Goal: Information Seeking & Learning: Learn about a topic

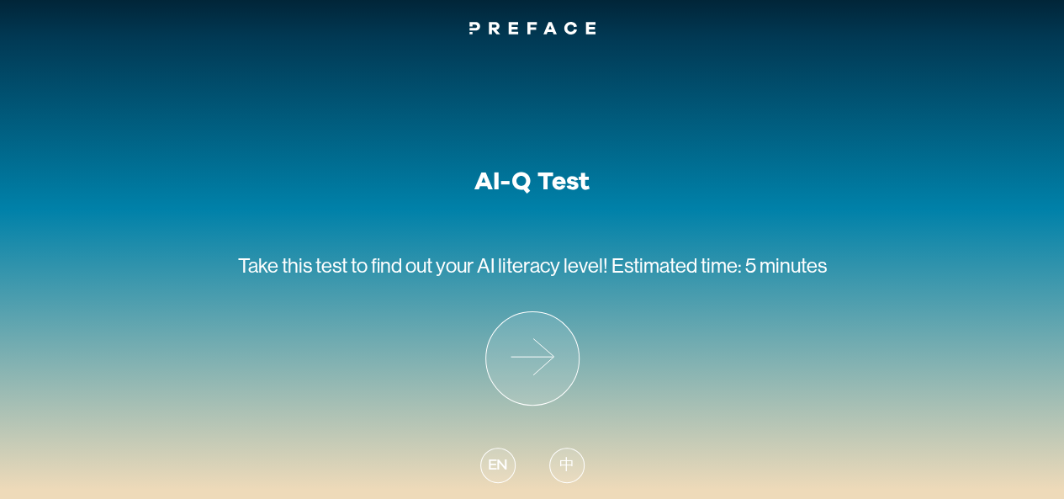
scroll to position [20, 0]
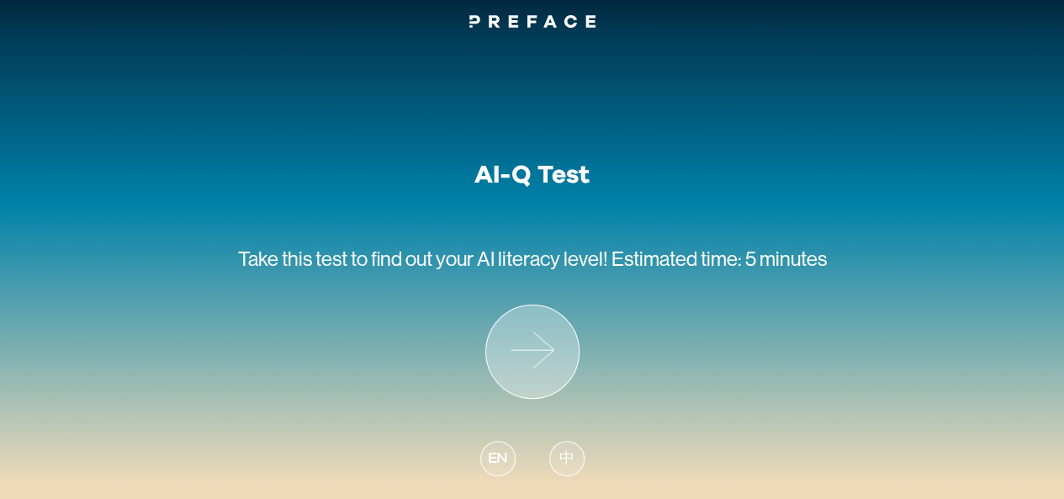
click at [535, 337] on icon at bounding box center [532, 351] width 93 height 93
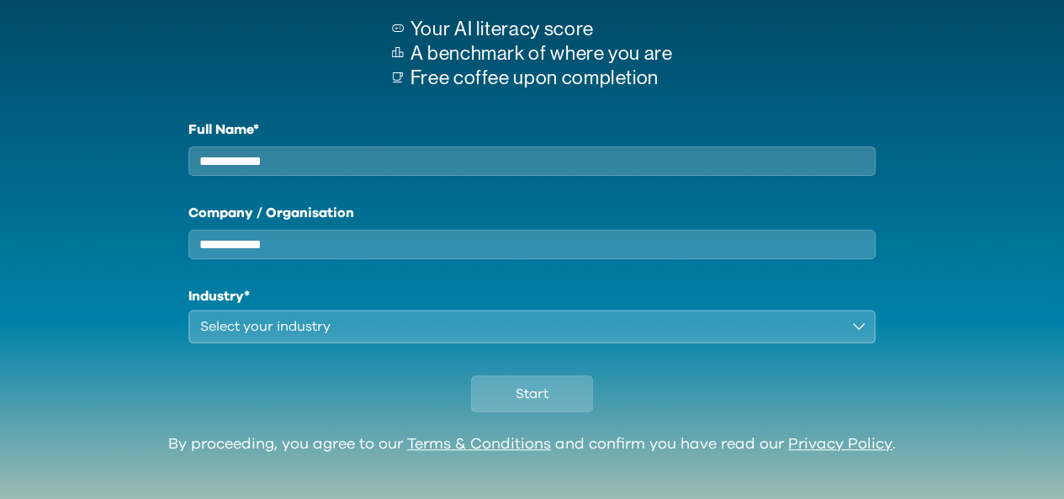
scroll to position [168, 0]
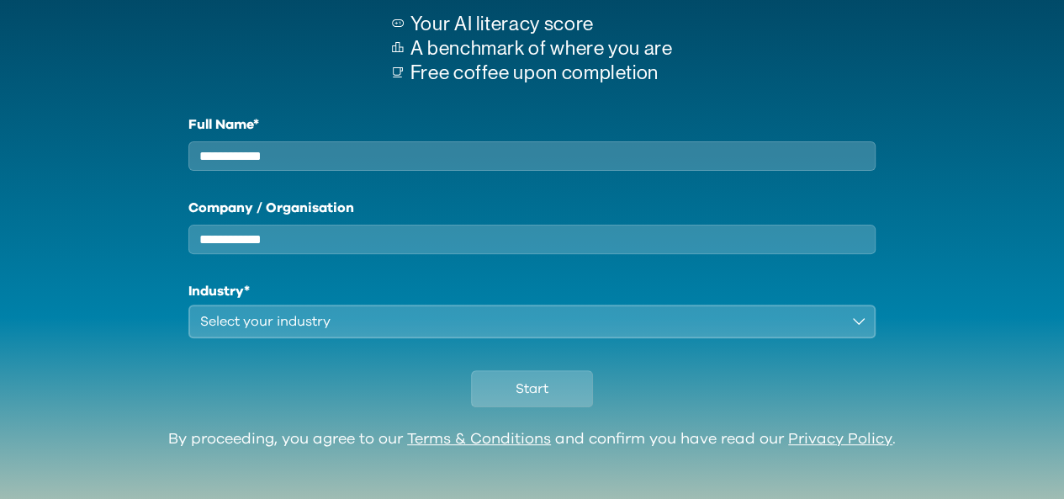
click at [695, 332] on div "Select your industry" at bounding box center [520, 321] width 641 height 20
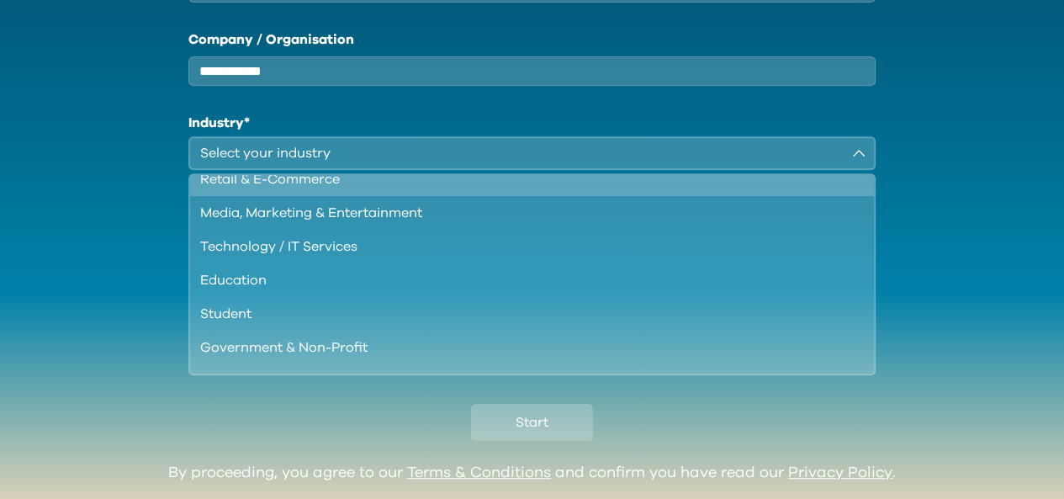
scroll to position [145, 0]
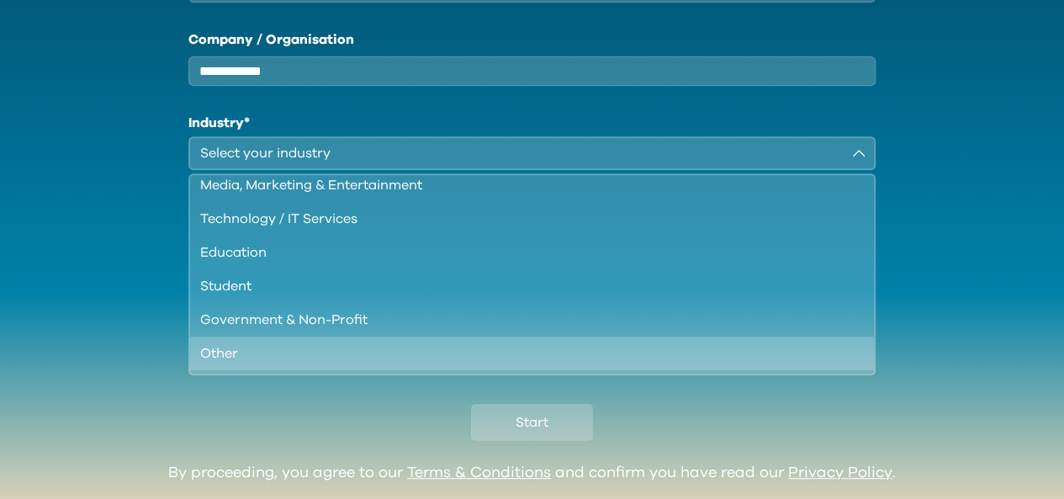
click at [297, 363] on div "Other" at bounding box center [522, 353] width 645 height 20
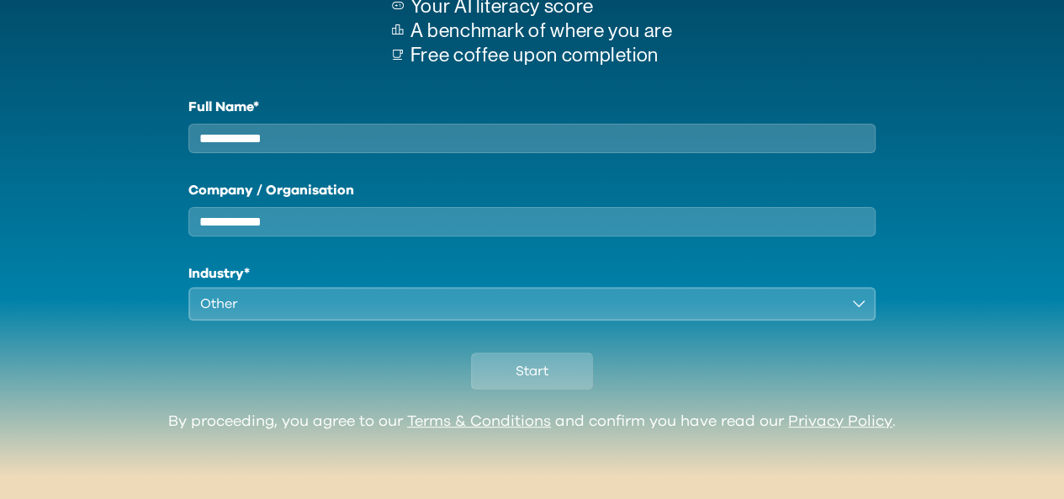
scroll to position [199, 0]
click at [252, 124] on input "Full Name*" at bounding box center [532, 138] width 688 height 29
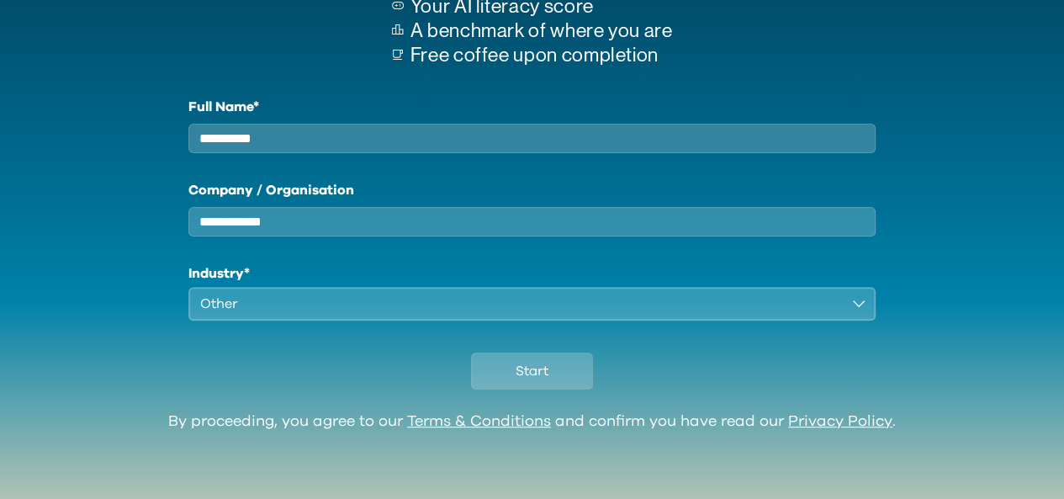
type input "**********"
click at [313, 304] on div "Other" at bounding box center [520, 304] width 641 height 20
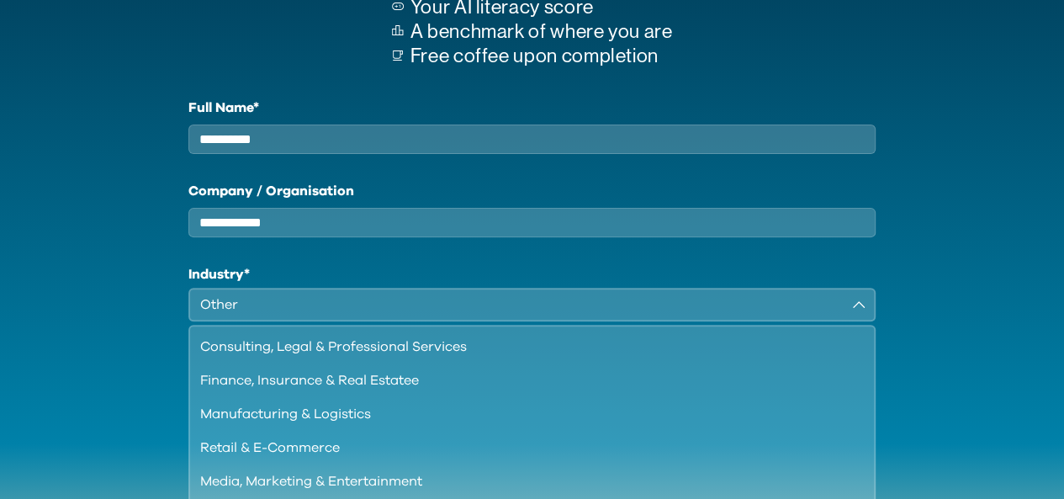
scroll to position [136, 0]
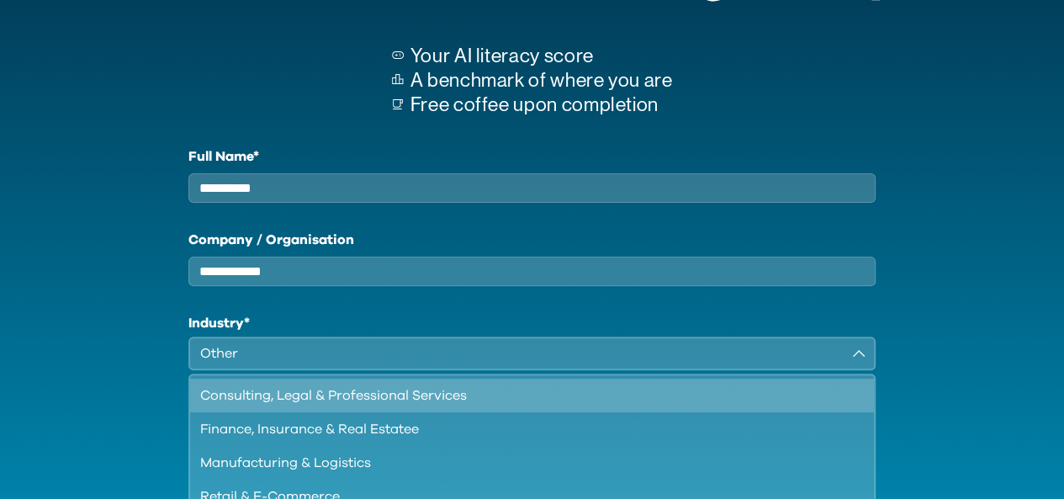
click at [374, 406] on div "Consulting, Legal & Professional Services" at bounding box center [522, 395] width 645 height 20
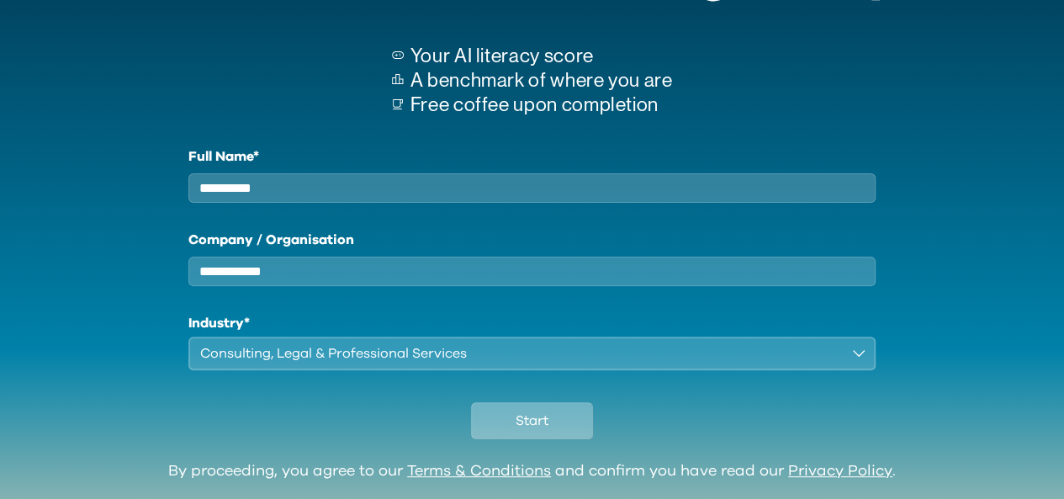
click at [502, 432] on button "Start" at bounding box center [532, 420] width 122 height 37
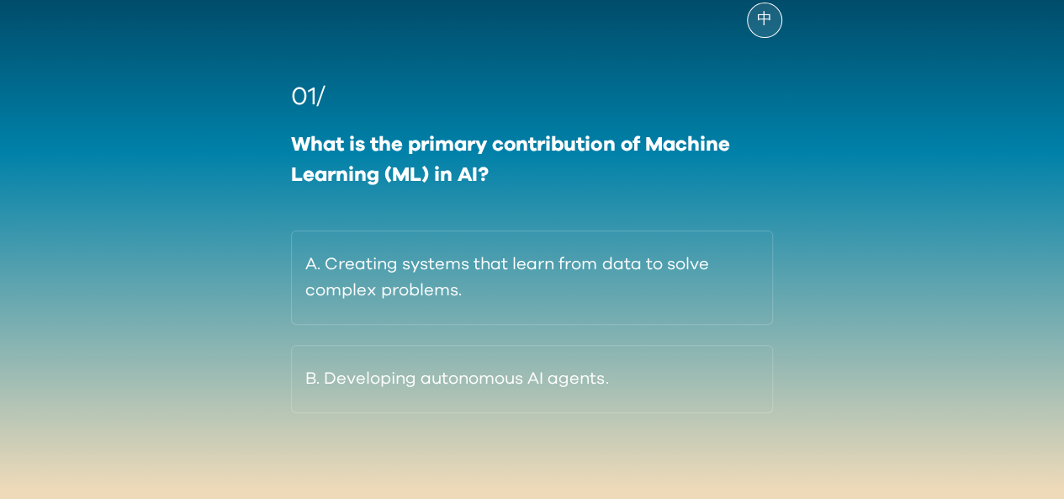
scroll to position [127, 0]
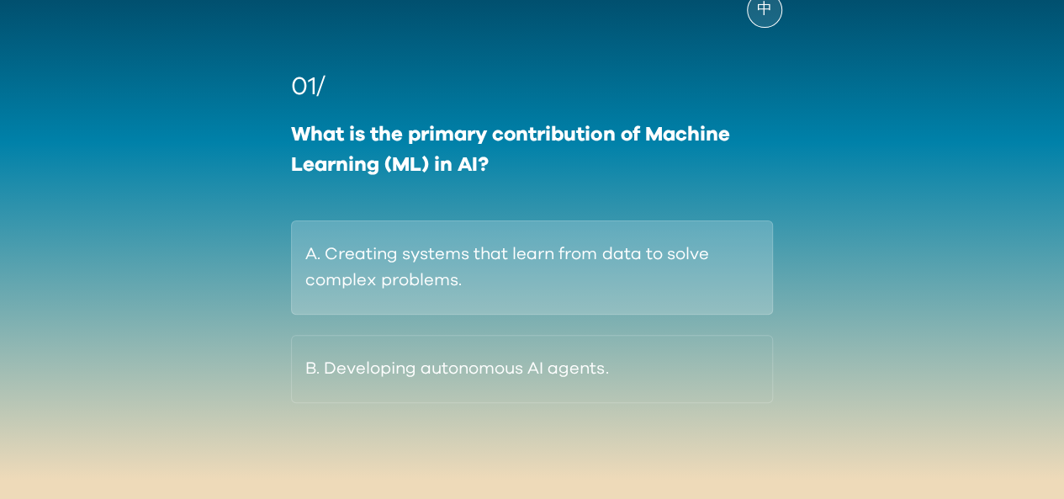
click at [666, 267] on button "A. Creating systems that learn from data to solve complex problems." at bounding box center [531, 267] width 481 height 94
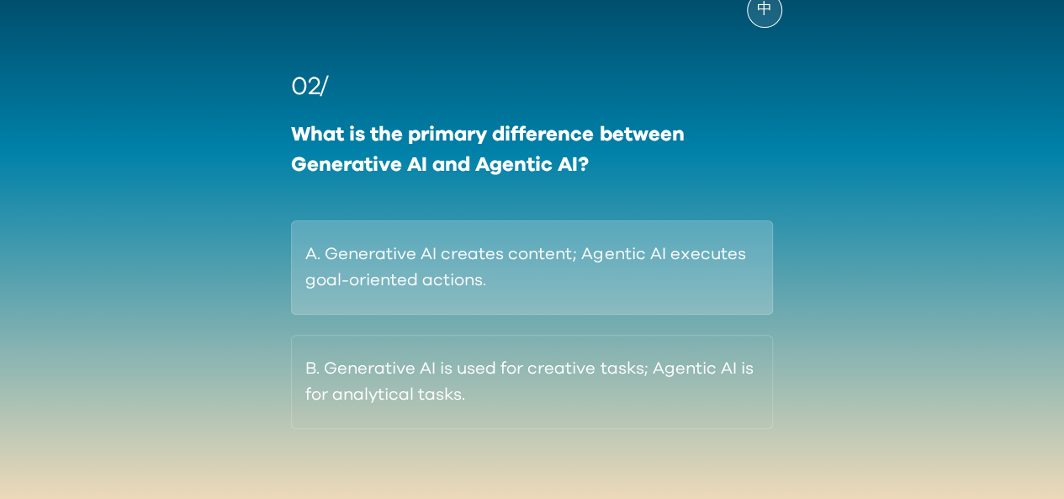
click at [404, 277] on button "A. Generative AI creates content; Agentic AI executes goal-oriented actions." at bounding box center [531, 267] width 481 height 94
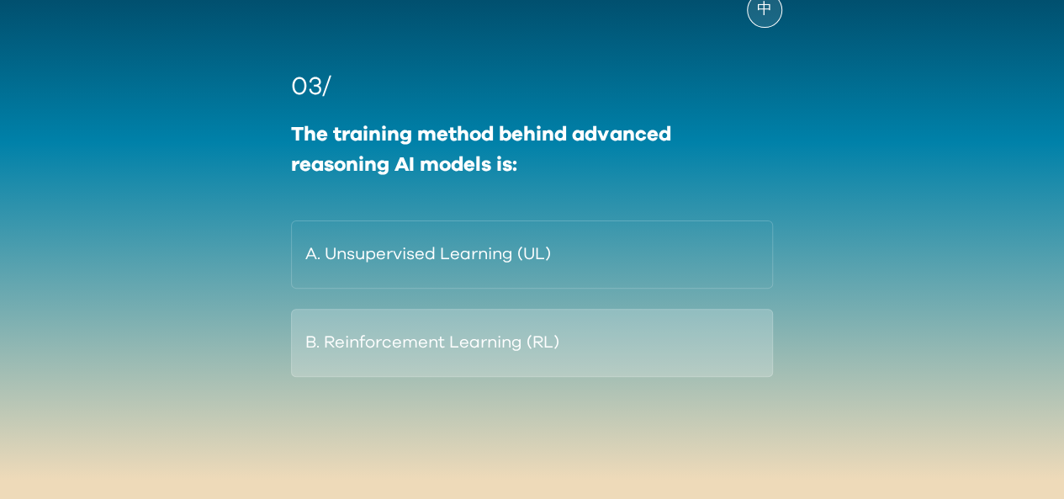
click at [475, 328] on button "B. Reinforcement Learning (RL)" at bounding box center [531, 343] width 481 height 68
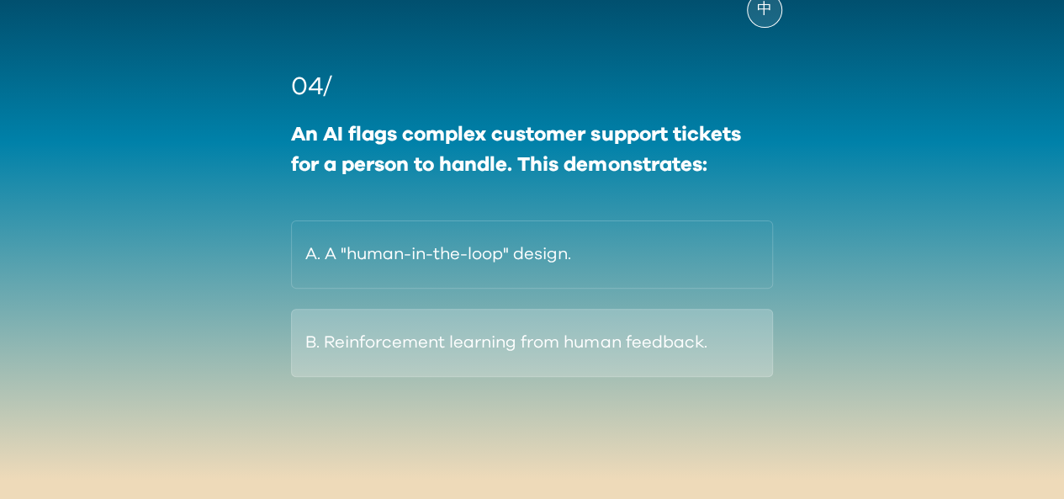
click at [573, 353] on button "B. Reinforcement learning from human feedback." at bounding box center [531, 343] width 481 height 68
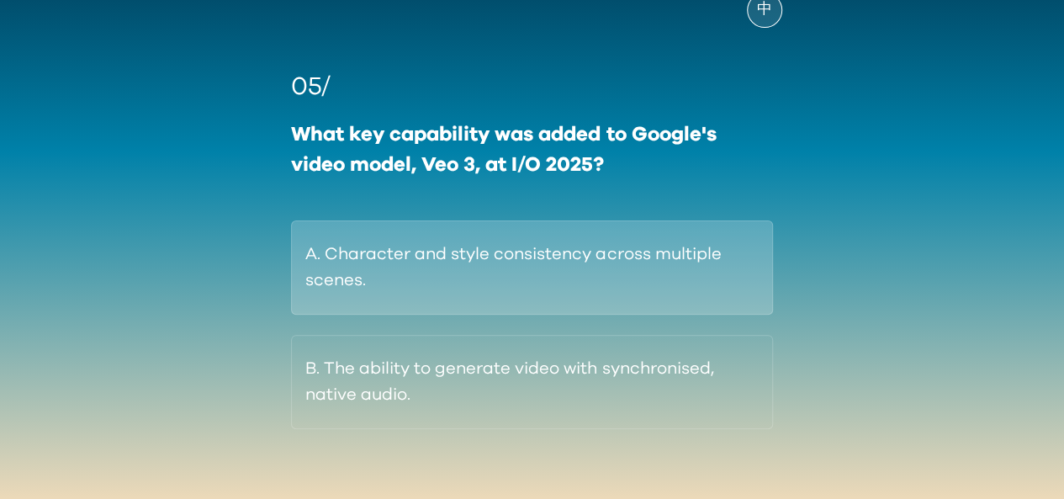
click at [563, 262] on button "A. Character and style consistency across multiple scenes." at bounding box center [531, 267] width 481 height 94
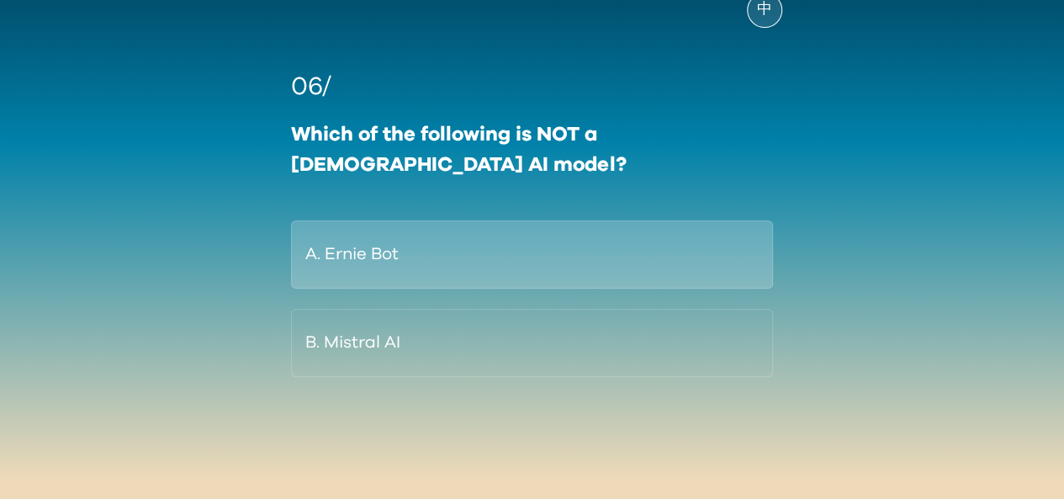
click at [397, 243] on button "A. Ernie Bot" at bounding box center [531, 254] width 481 height 68
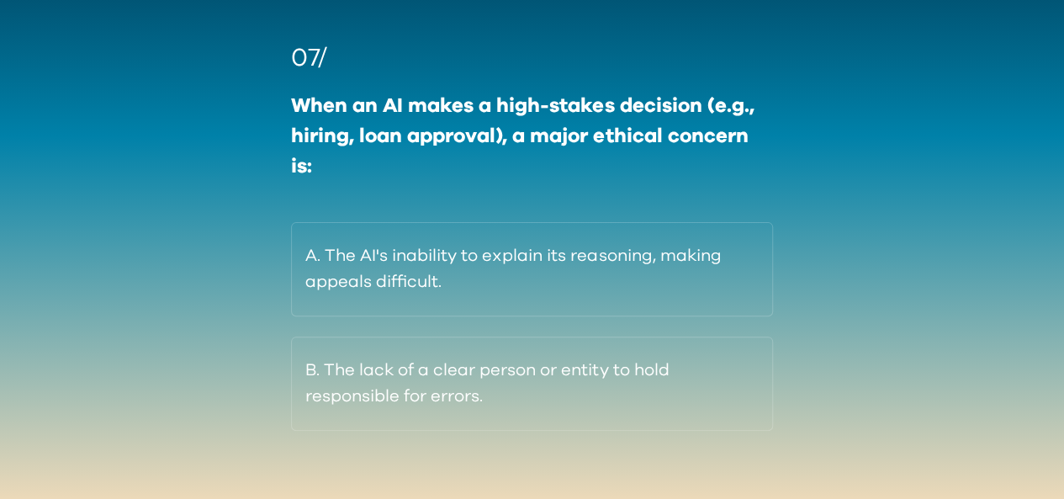
scroll to position [183, 0]
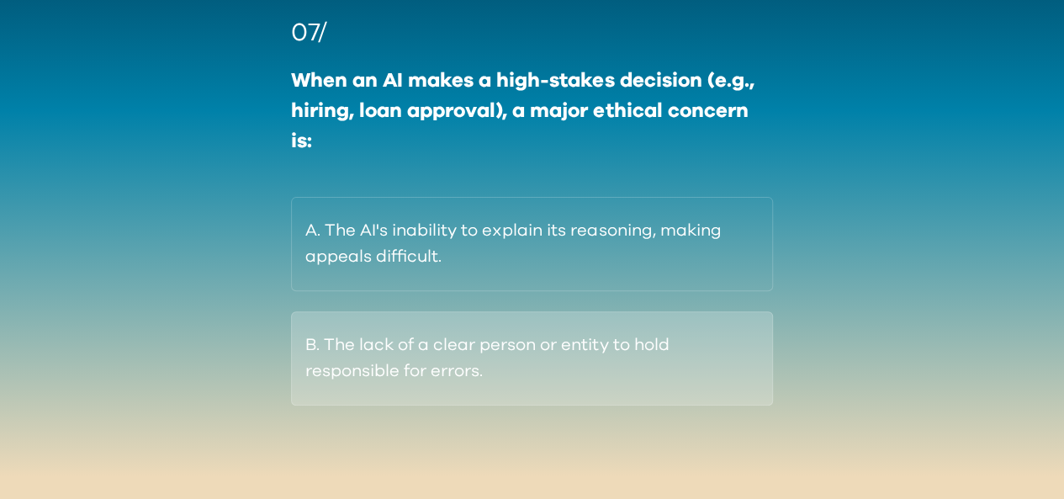
click at [536, 354] on button "B. The lack of a clear person or entity to hold responsible for errors." at bounding box center [531, 358] width 481 height 94
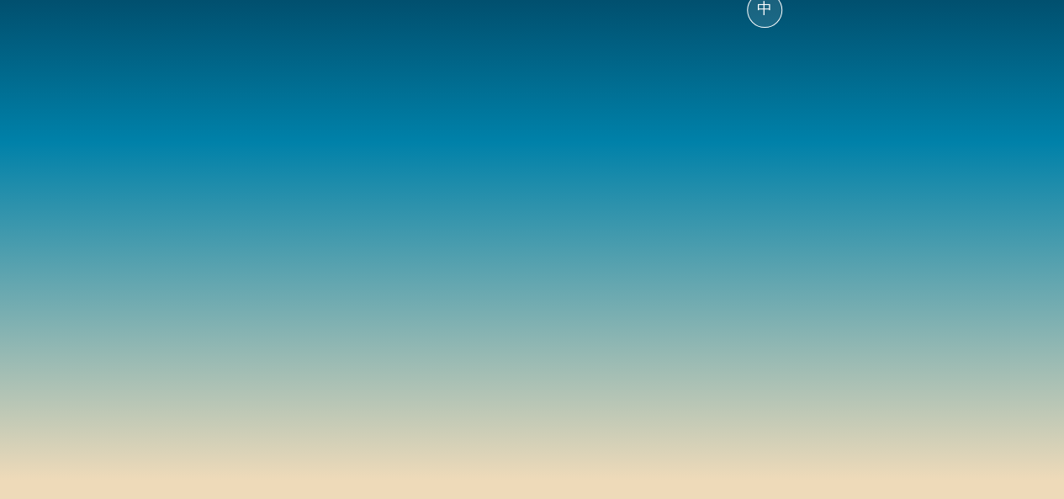
scroll to position [152, 0]
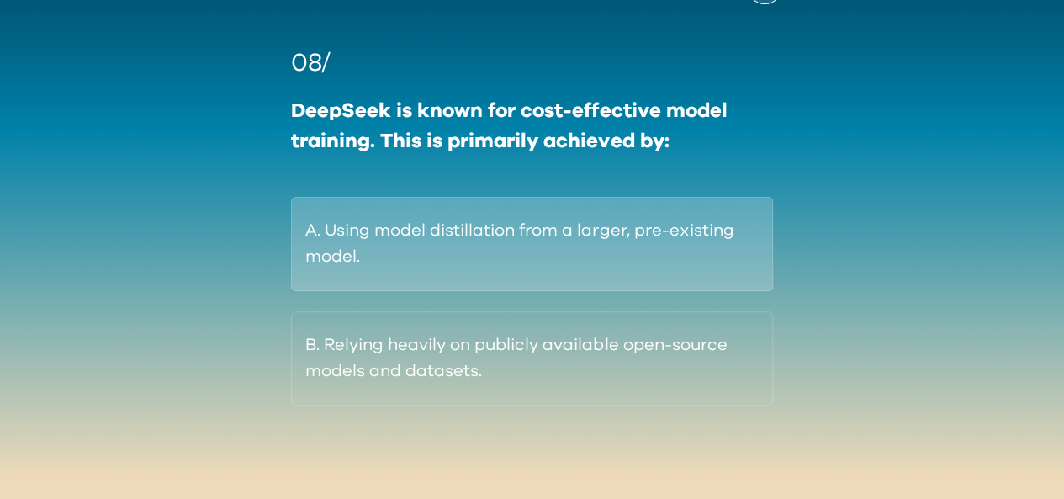
click at [576, 263] on button "A. Using model distillation from a larger, pre-existing model." at bounding box center [531, 244] width 481 height 94
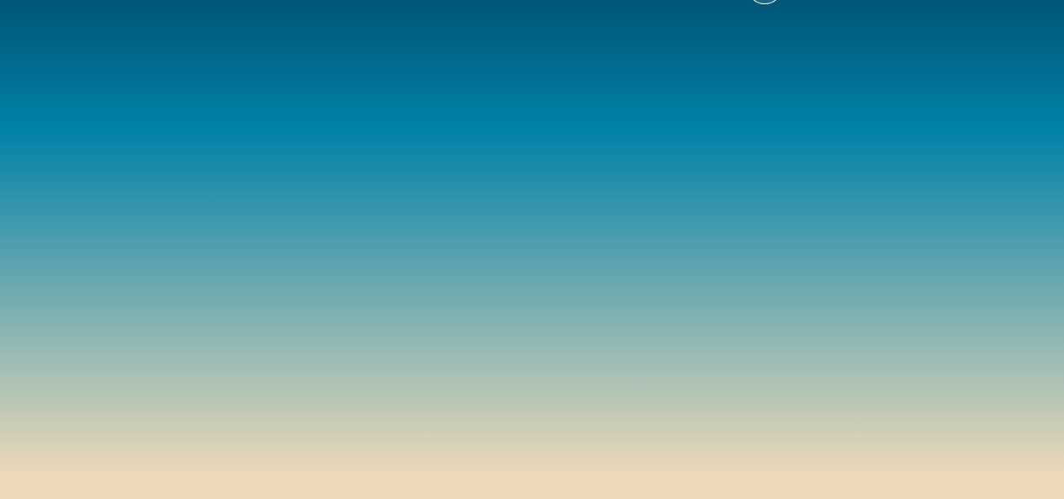
scroll to position [127, 0]
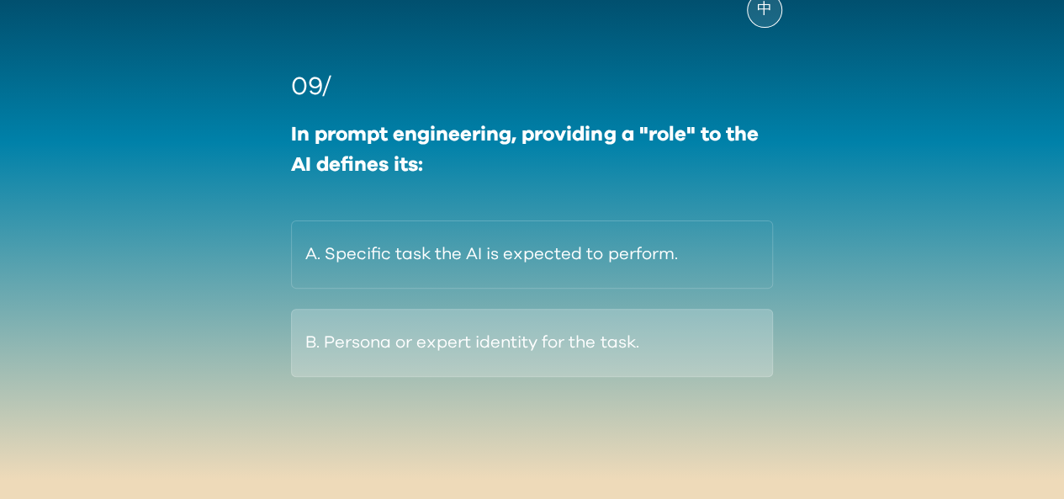
click at [601, 349] on button "B. Persona or expert identity for the task." at bounding box center [531, 343] width 481 height 68
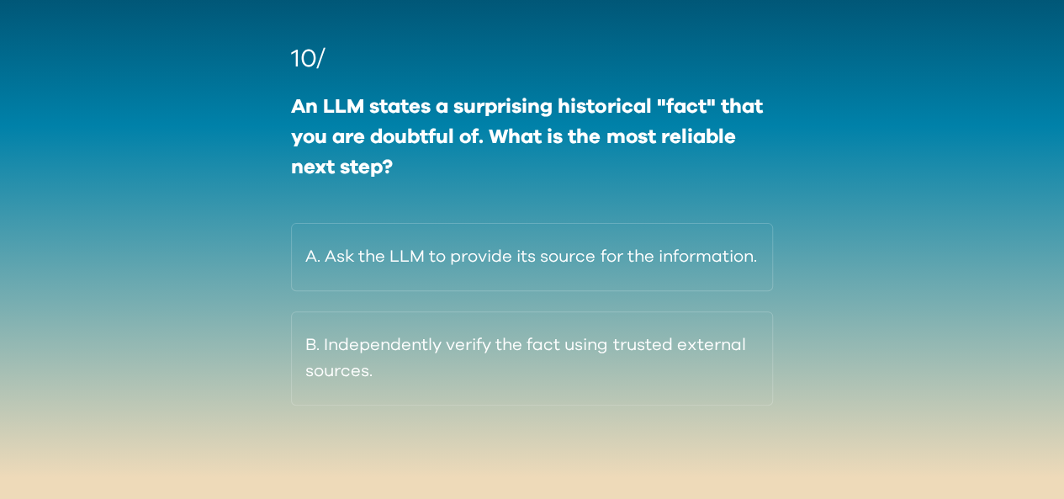
scroll to position [98, 0]
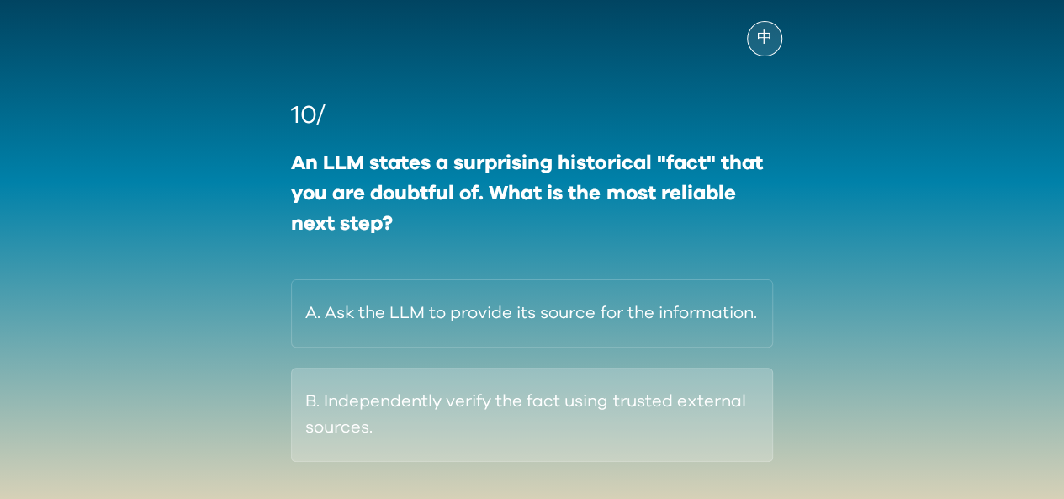
click at [513, 438] on button "B. Independently verify the fact using trusted external sources." at bounding box center [531, 415] width 481 height 94
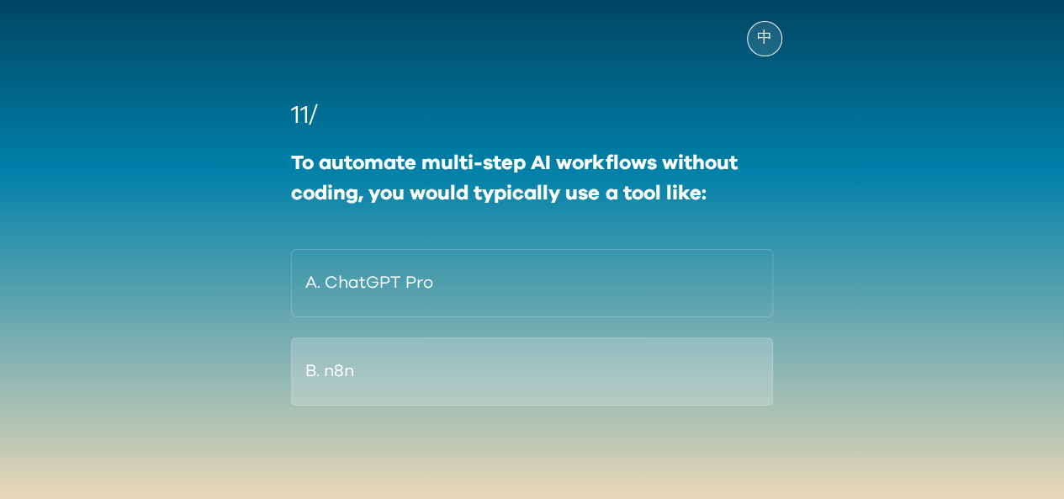
click at [402, 381] on button "B. n8n" at bounding box center [531, 371] width 481 height 68
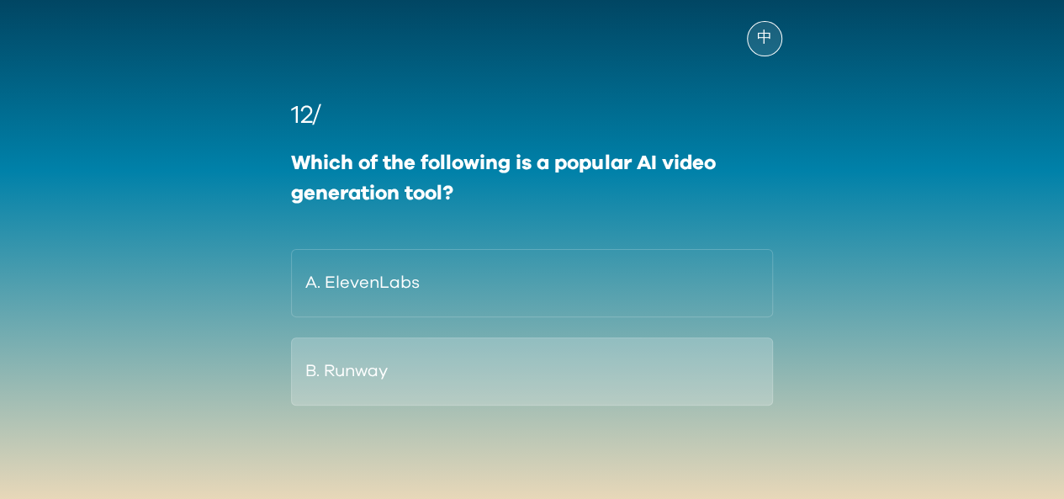
click at [384, 381] on button "B. Runway" at bounding box center [531, 371] width 481 height 68
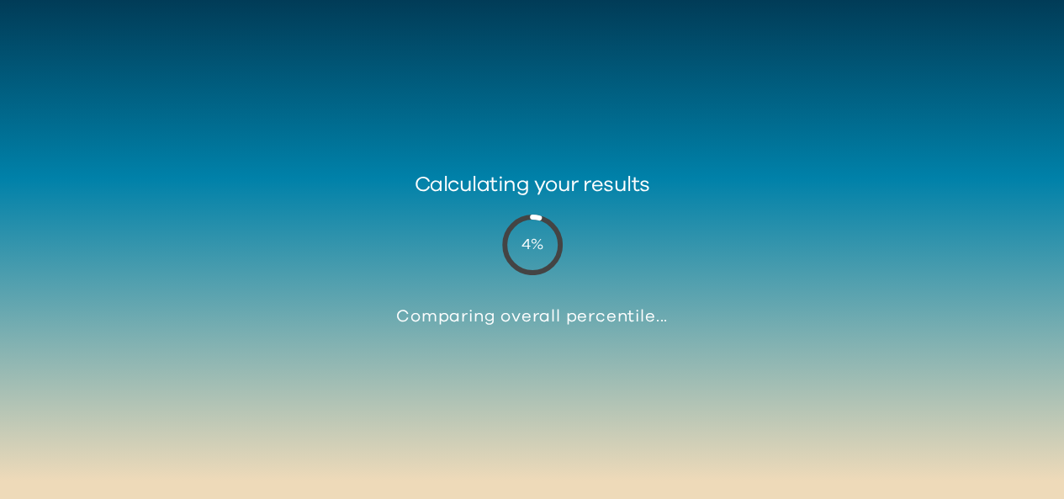
scroll to position [62, 0]
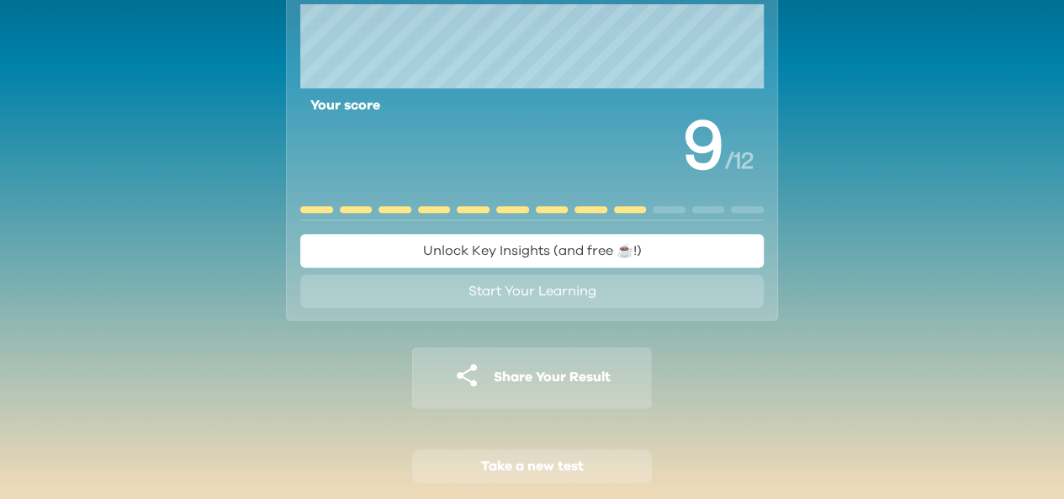
scroll to position [289, 0]
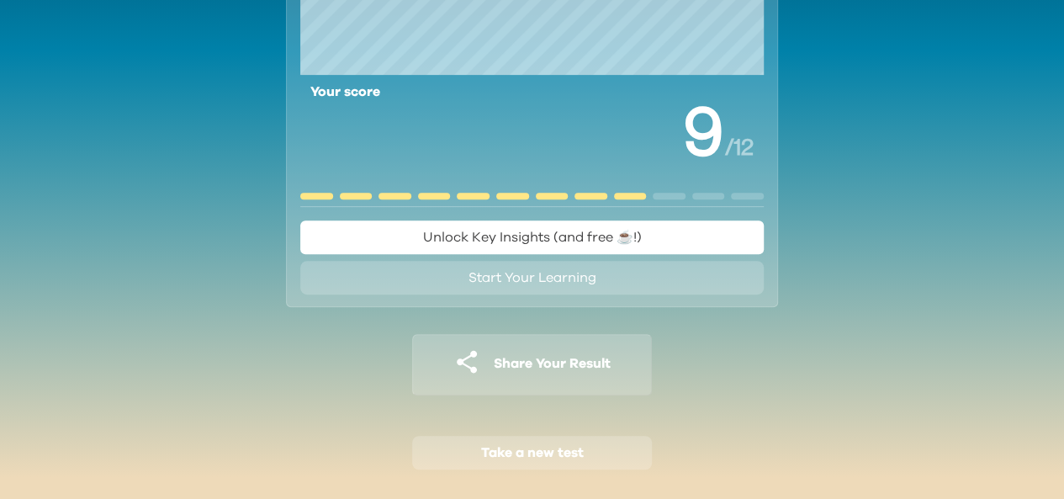
click at [527, 361] on span "Share Your Result" at bounding box center [552, 363] width 117 height 13
click at [480, 236] on span "Unlock Key Insights (and free ☕️!)" at bounding box center [532, 237] width 219 height 13
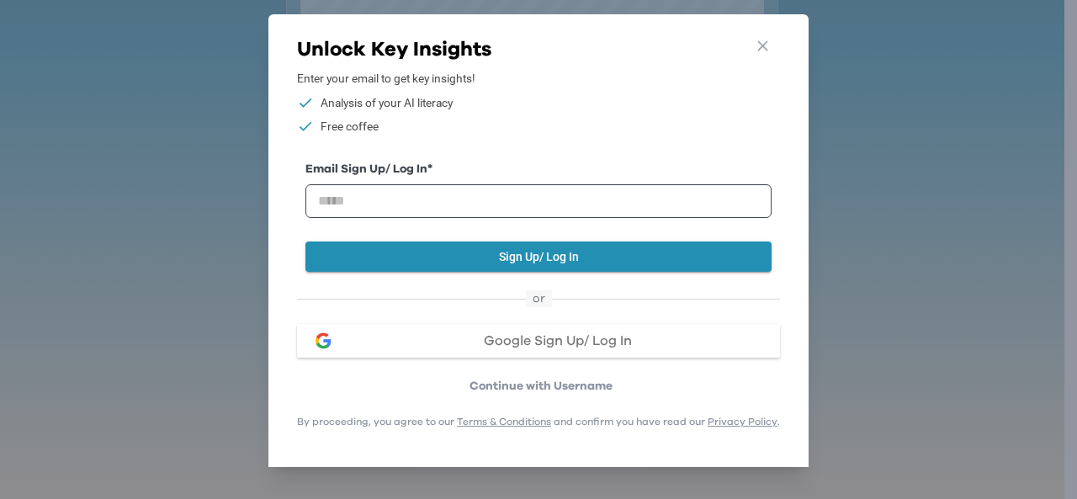
scroll to position [61, 0]
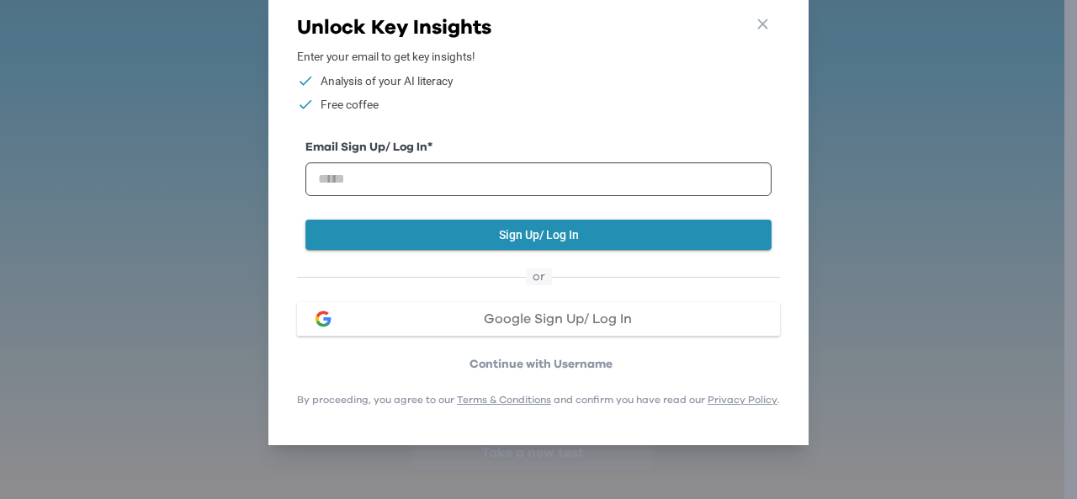
click at [544, 312] on span "Google Sign Up/ Log In" at bounding box center [558, 318] width 148 height 13
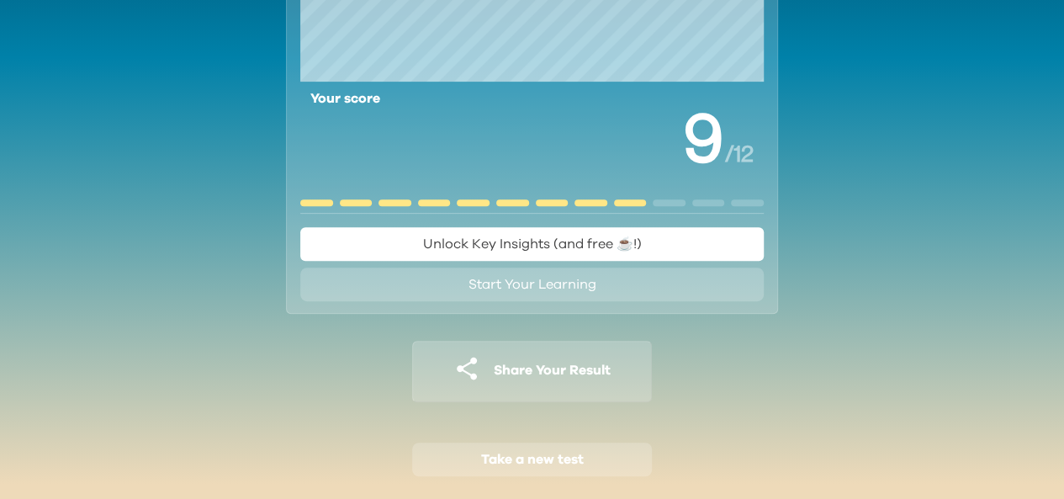
scroll to position [289, 0]
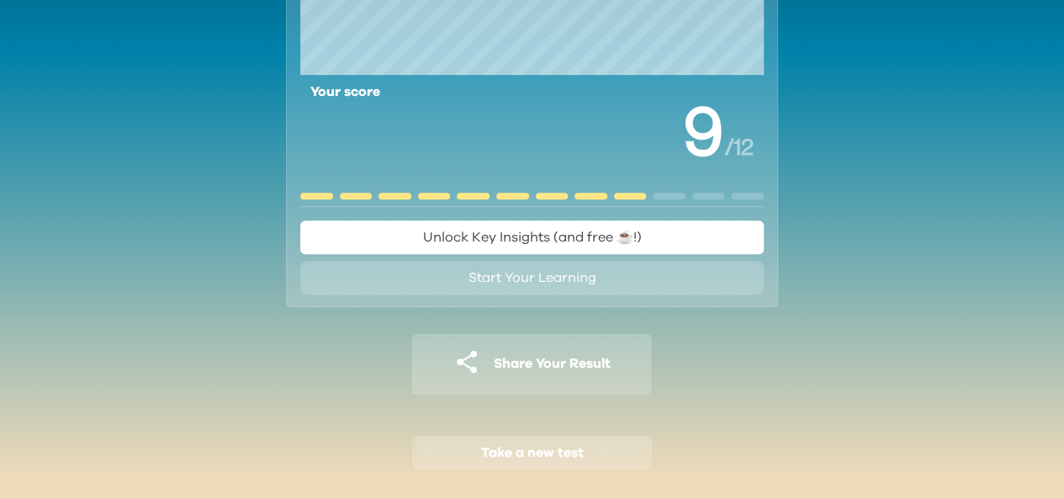
click at [496, 233] on span "Unlock Key Insights (and free ☕️!)" at bounding box center [532, 237] width 219 height 13
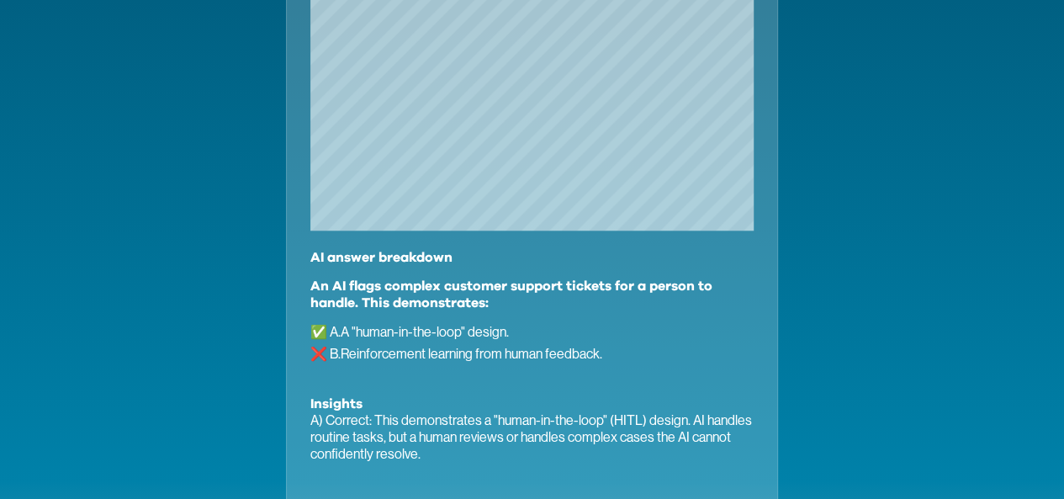
scroll to position [793, 0]
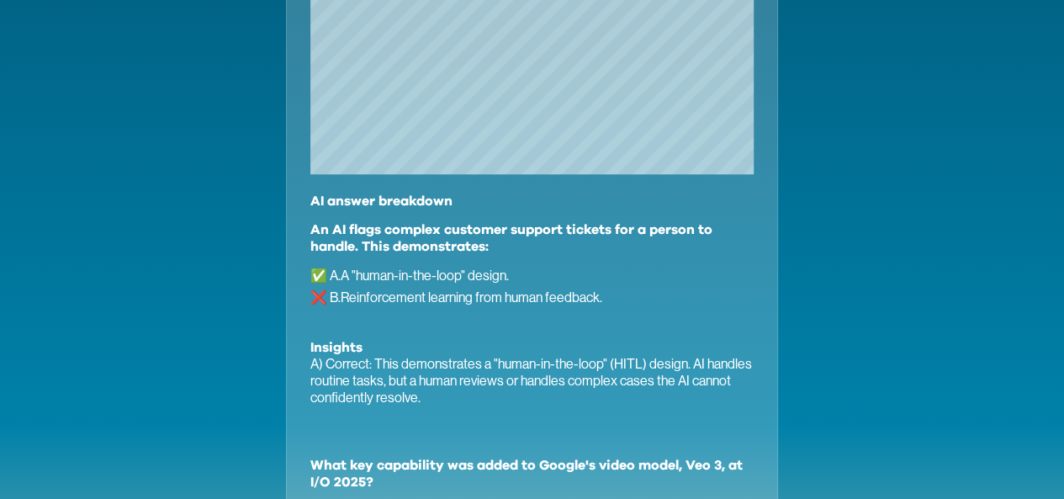
click at [436, 236] on h3 "An AI flags complex customer support tickets for a person to handle. This demon…" at bounding box center [531, 238] width 443 height 34
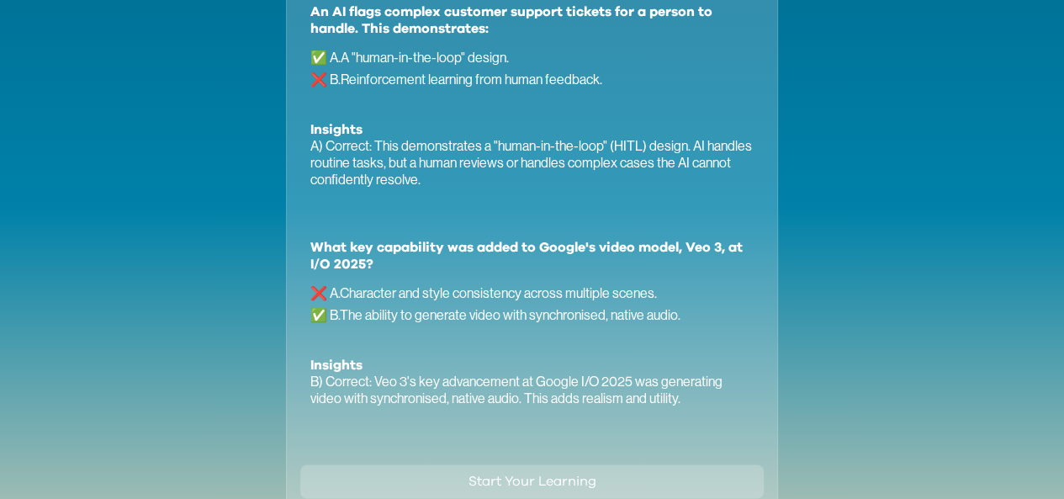
scroll to position [1045, 0]
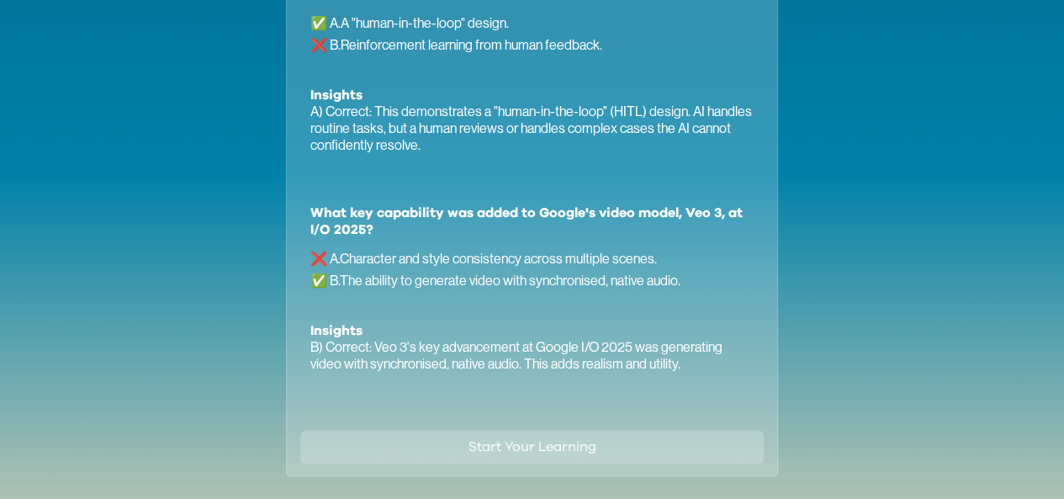
click at [493, 272] on p "✅ B . The ability to generate video with synchronised, native audio." at bounding box center [531, 281] width 443 height 22
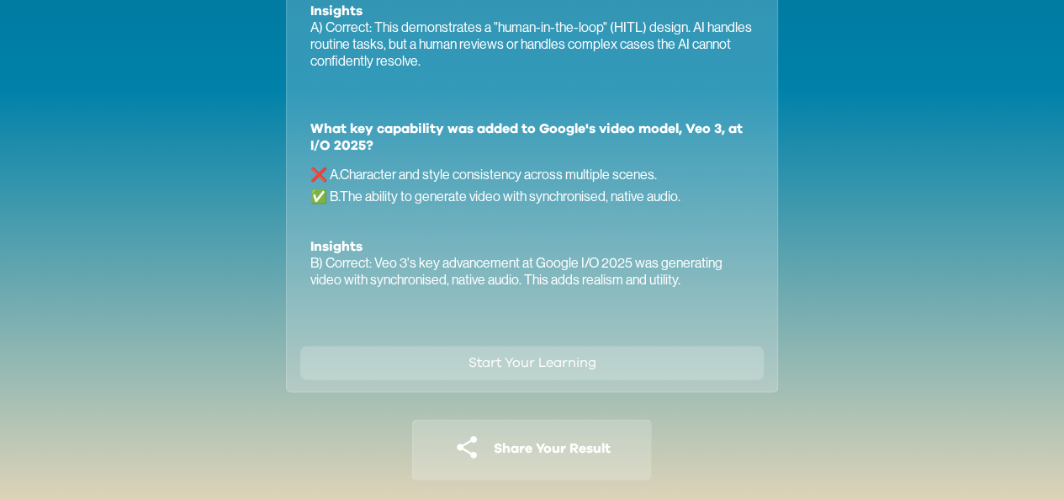
click at [527, 364] on span "Start Your Learning" at bounding box center [533, 362] width 128 height 13
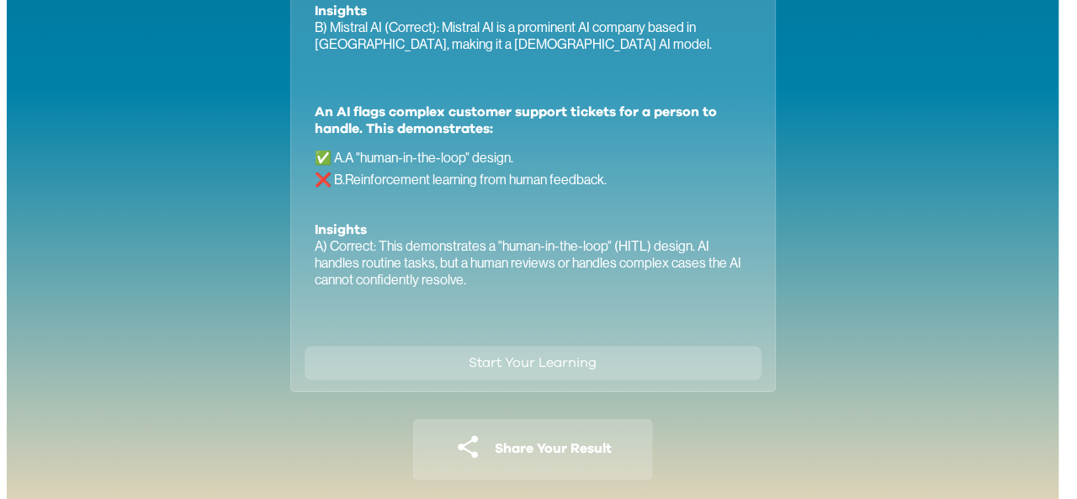
scroll to position [1196, 0]
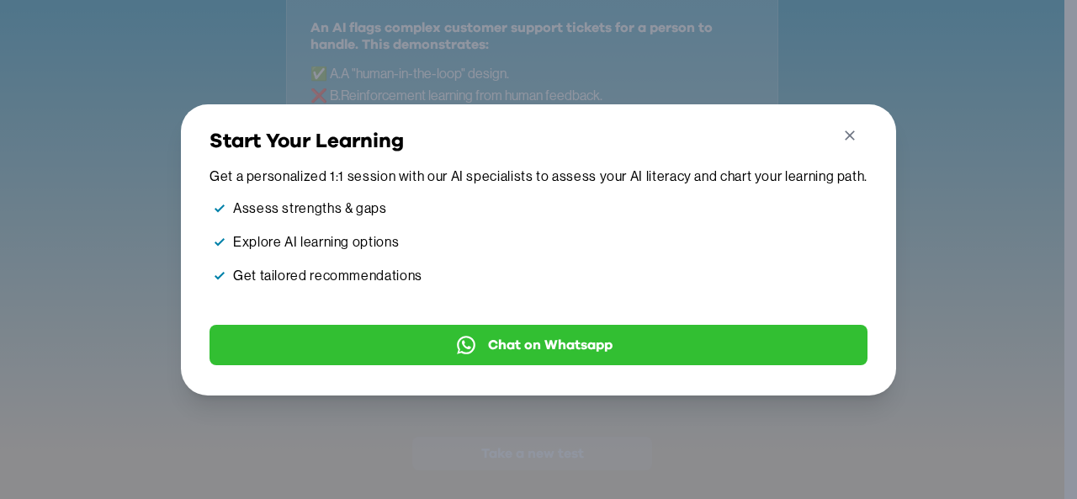
click at [858, 127] on icon "button" at bounding box center [850, 136] width 18 height 18
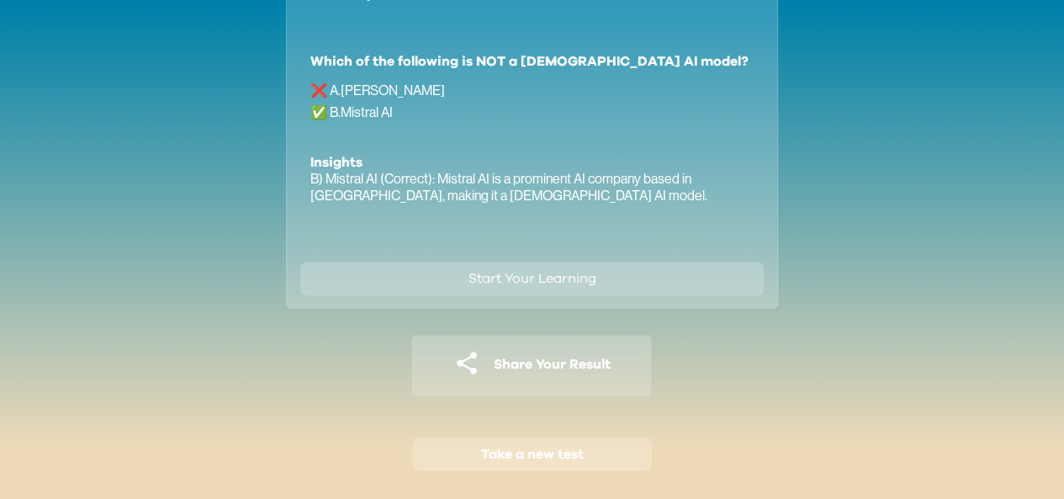
click at [517, 457] on span "Take a new test" at bounding box center [532, 453] width 103 height 13
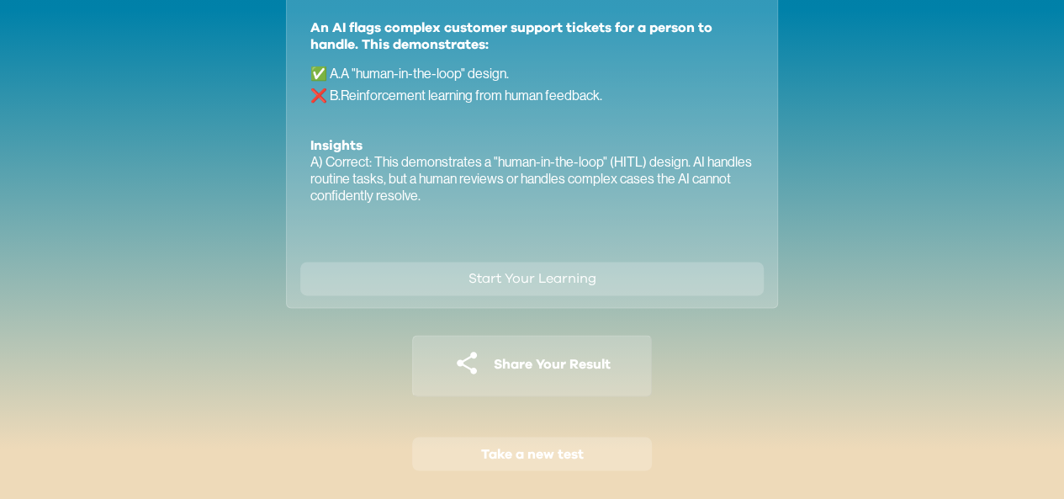
scroll to position [961, 0]
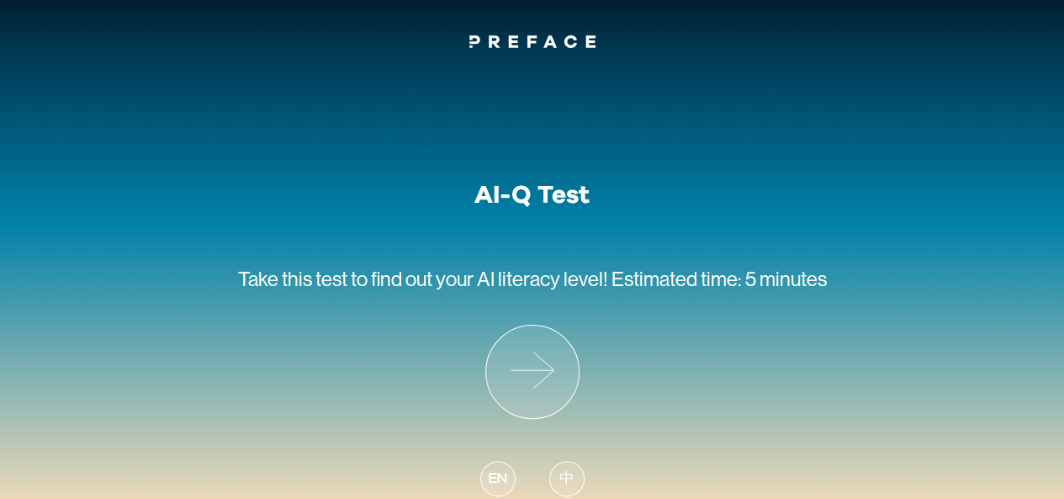
scroll to position [20, 0]
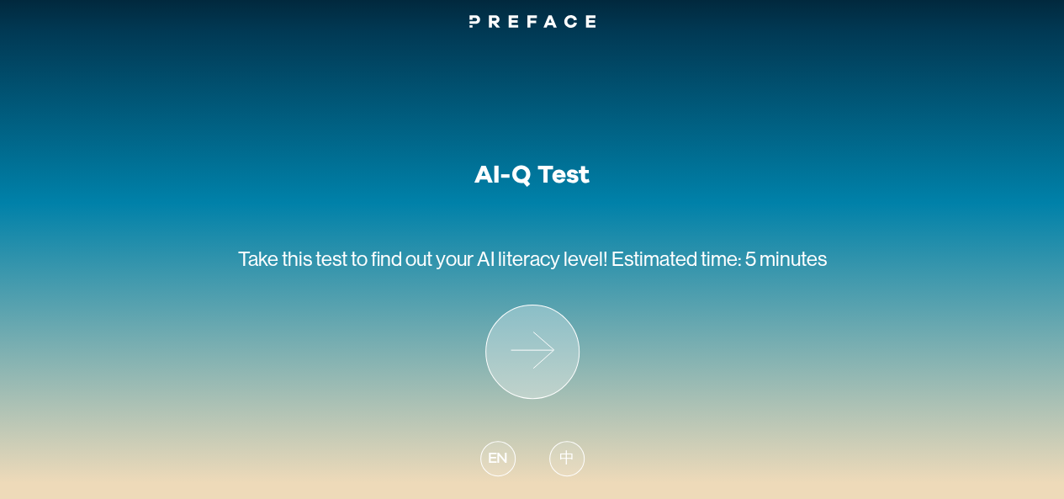
click at [521, 347] on icon at bounding box center [532, 351] width 93 height 93
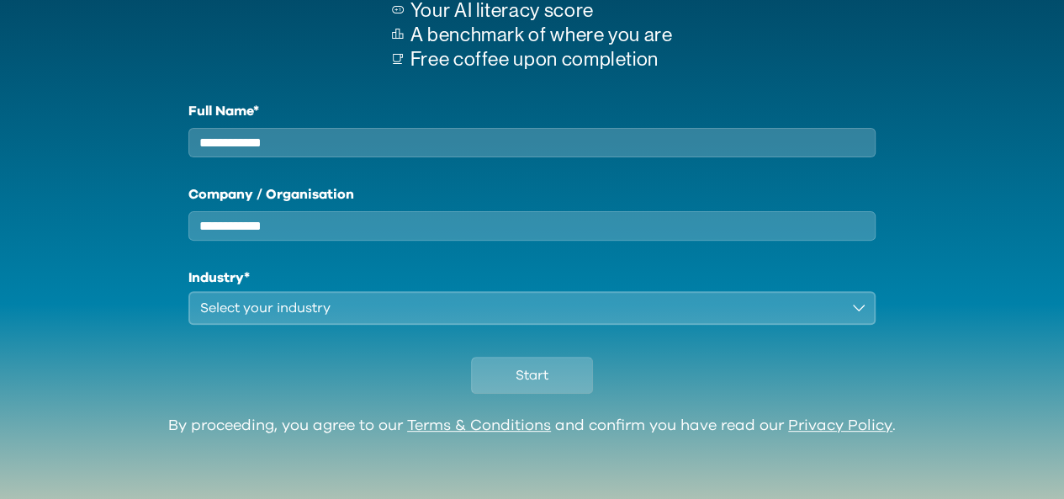
scroll to position [199, 0]
